Goal: Information Seeking & Learning: Learn about a topic

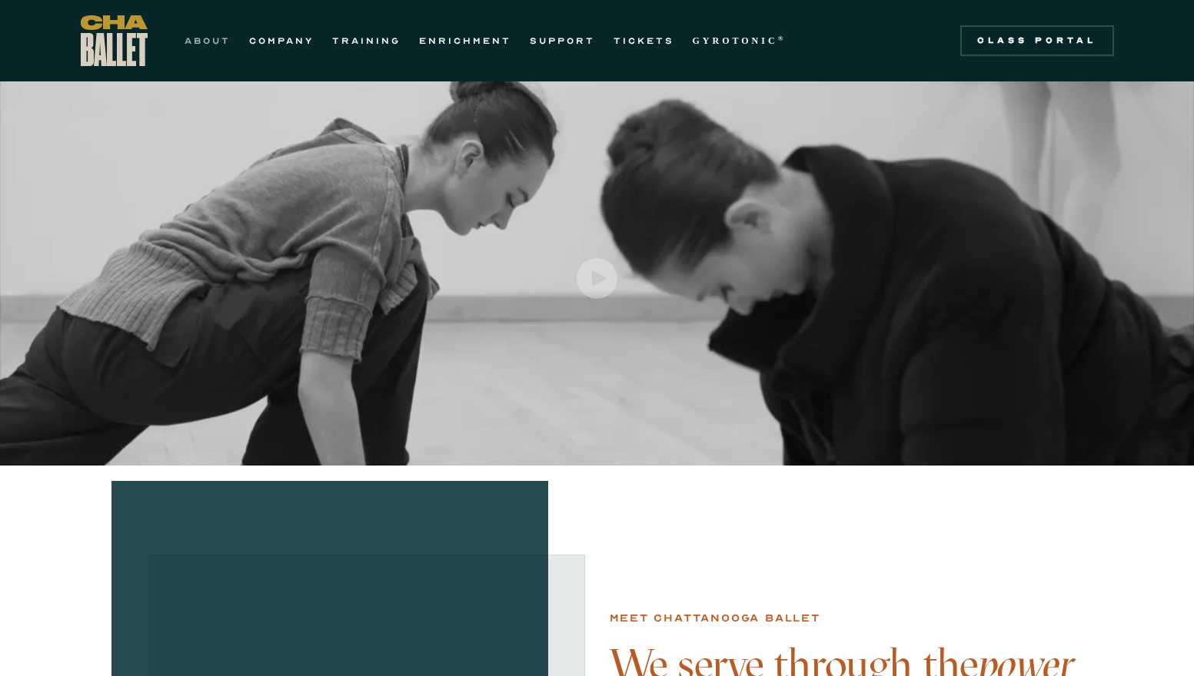
click at [208, 40] on link "ABOUT" at bounding box center [207, 41] width 46 height 18
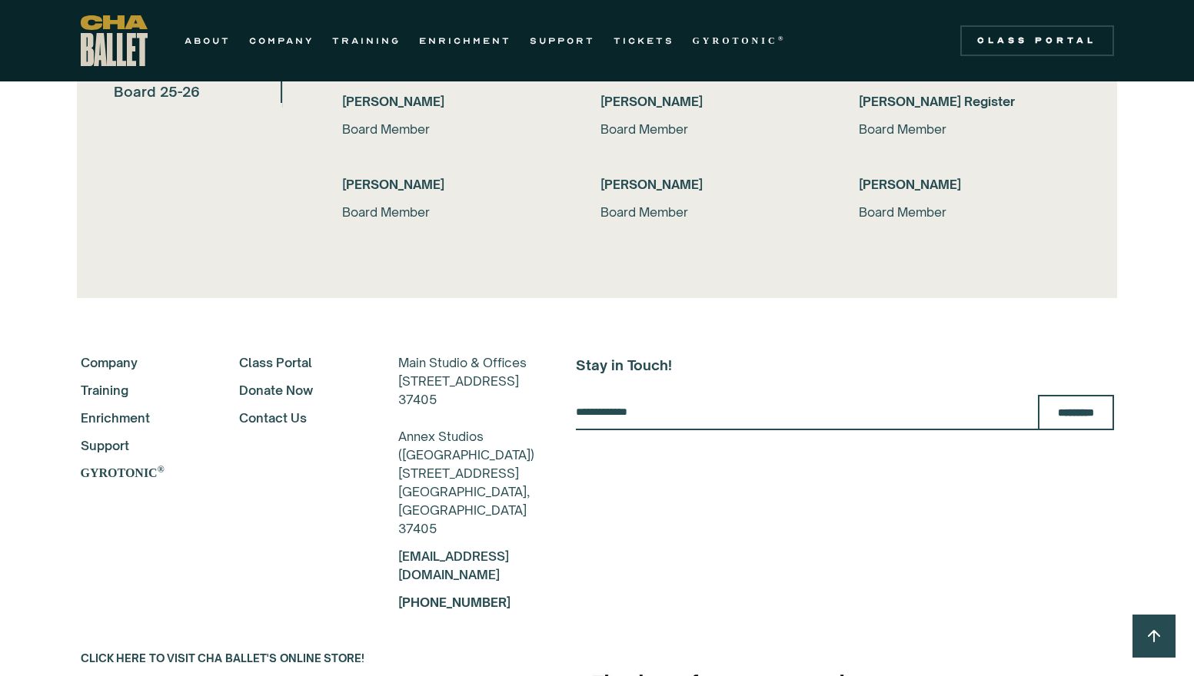
scroll to position [3611, 0]
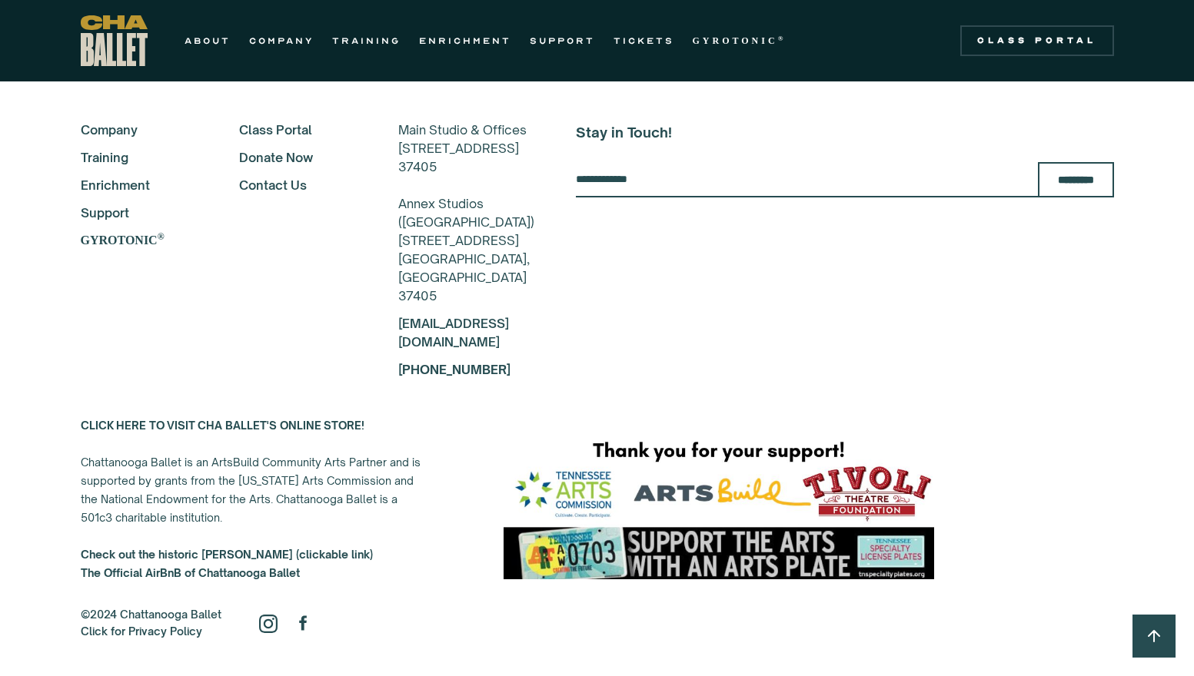
click at [294, 184] on link "Contact Us" at bounding box center [298, 185] width 118 height 18
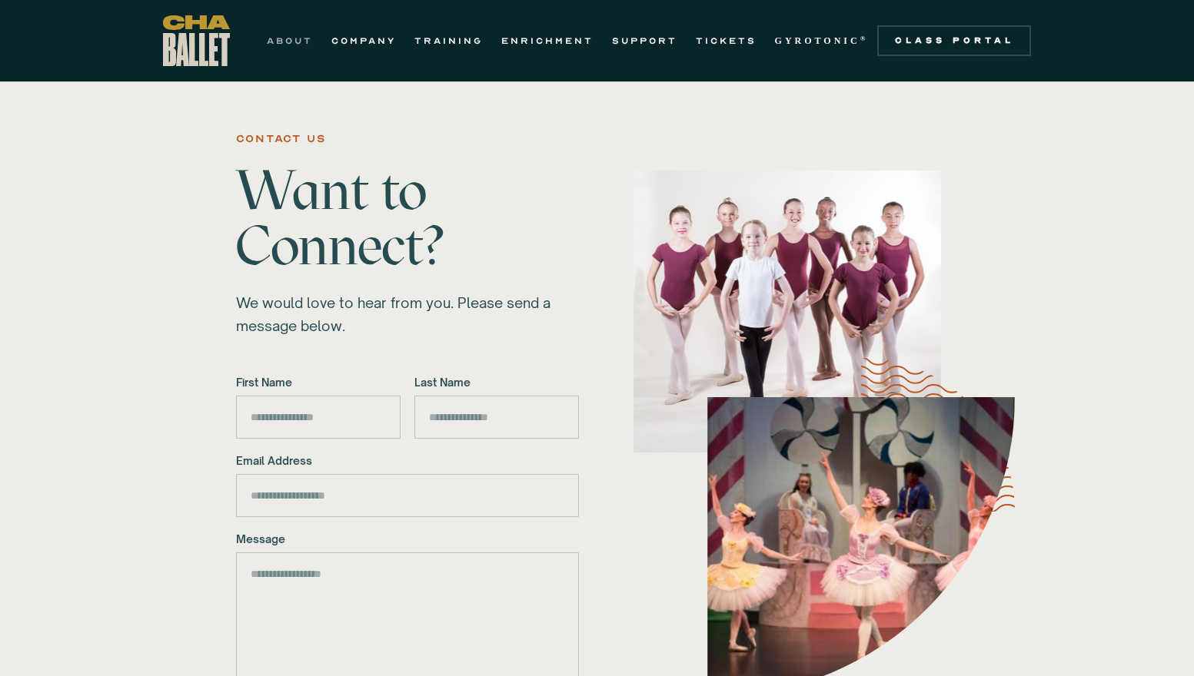
click at [282, 35] on link "ABOUT" at bounding box center [290, 41] width 46 height 18
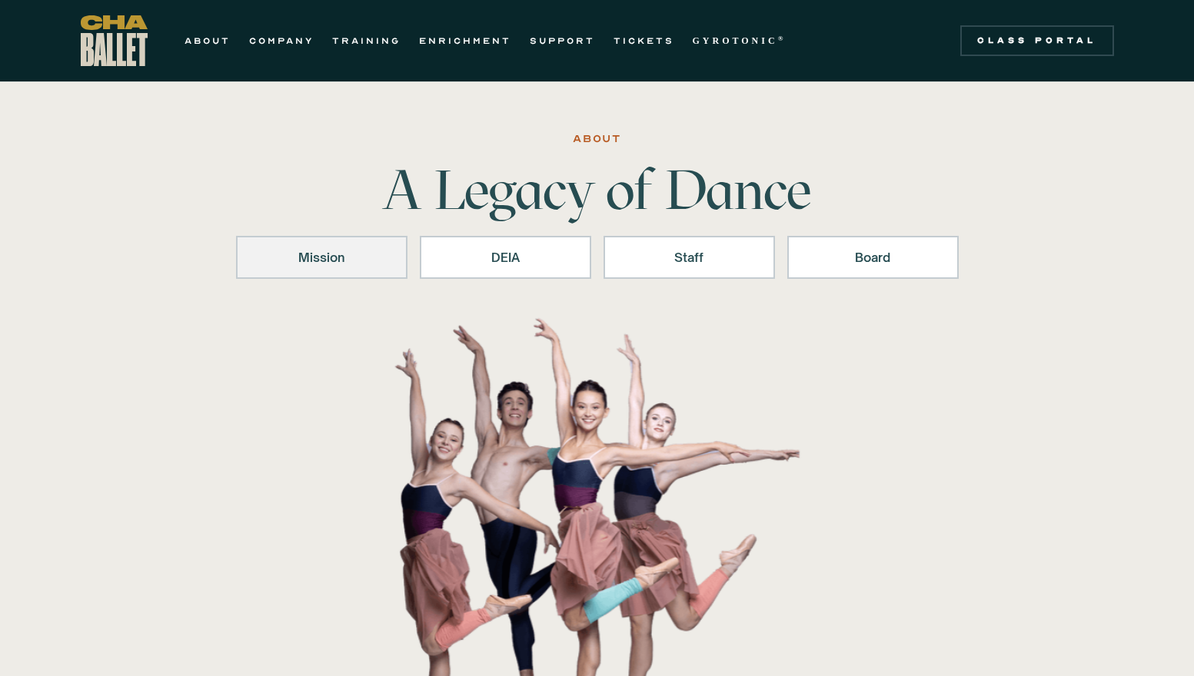
click at [349, 254] on div "Mission" at bounding box center [321, 257] width 131 height 18
